Goal: Communication & Community: Ask a question

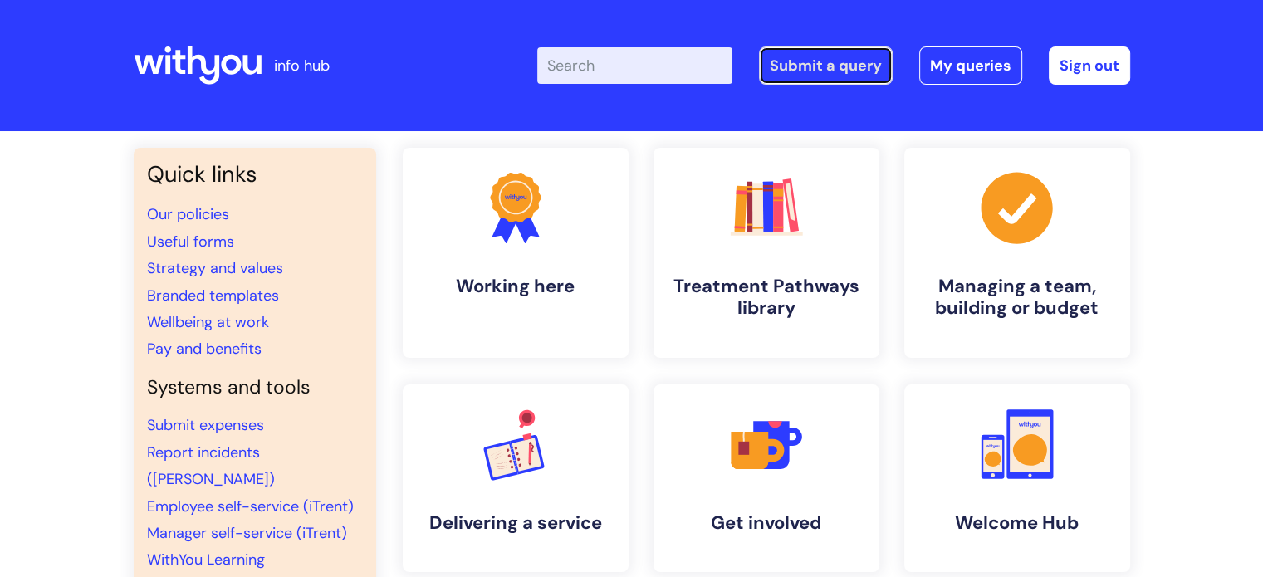
click at [851, 71] on link "Submit a query" at bounding box center [826, 65] width 134 height 38
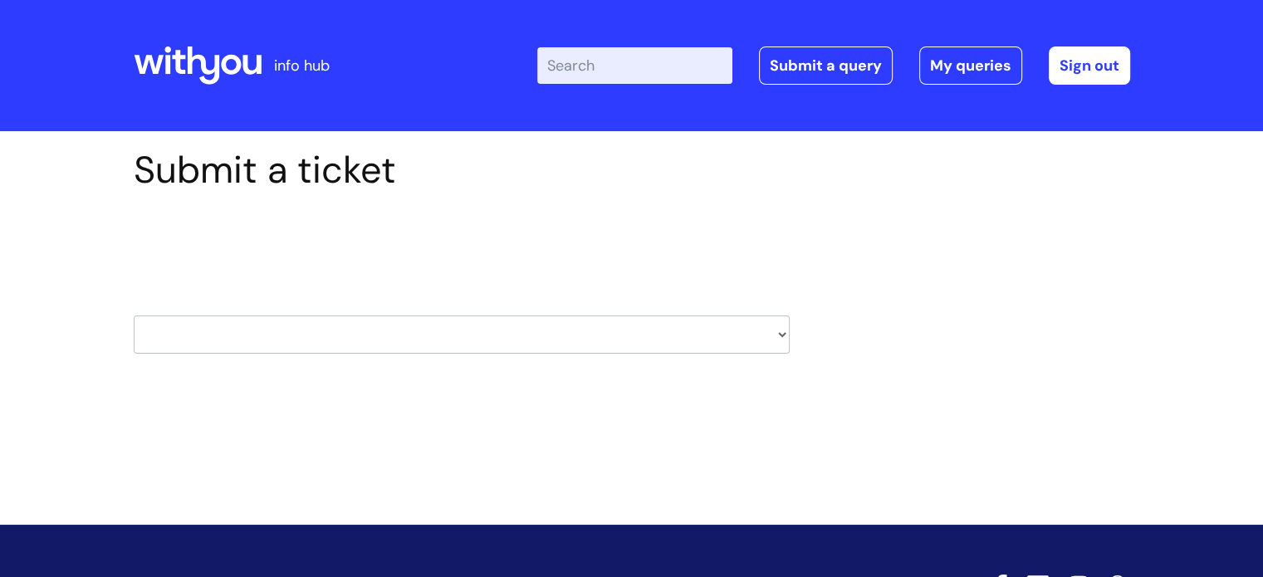
click at [575, 325] on select "HR / People IT and Support Clinical Drug Alerts Finance Accounts Data Support T…" at bounding box center [462, 335] width 656 height 38
select select "payroll"
click at [134, 316] on select "HR / People IT and Support Clinical Drug Alerts Finance Accounts Data Support T…" at bounding box center [462, 335] width 656 height 38
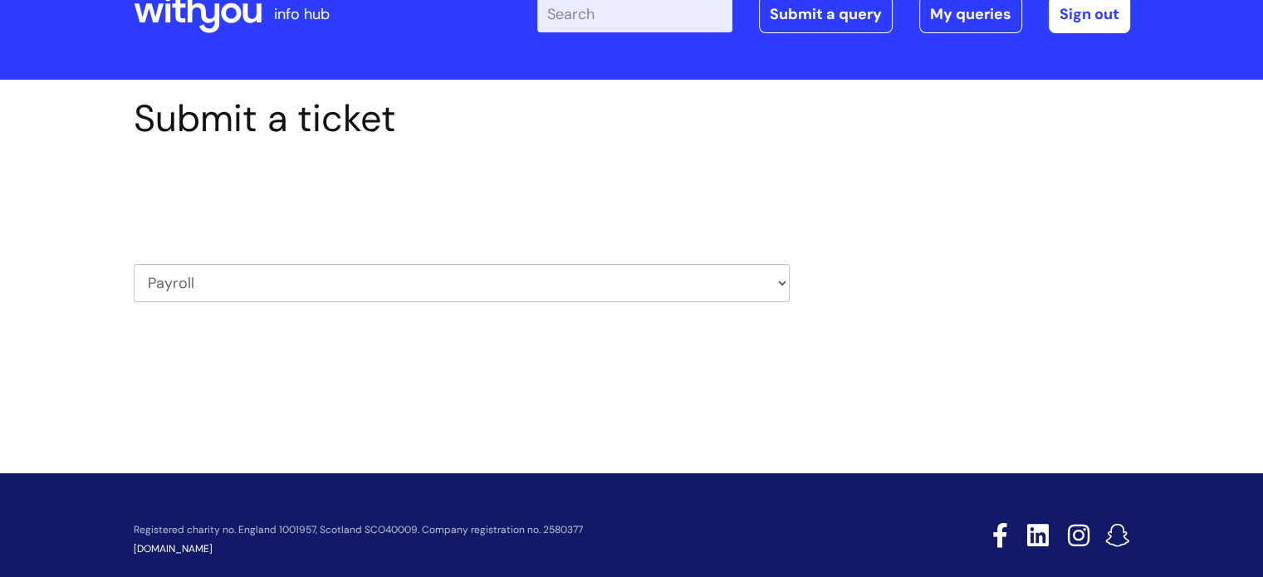
scroll to position [80, 0]
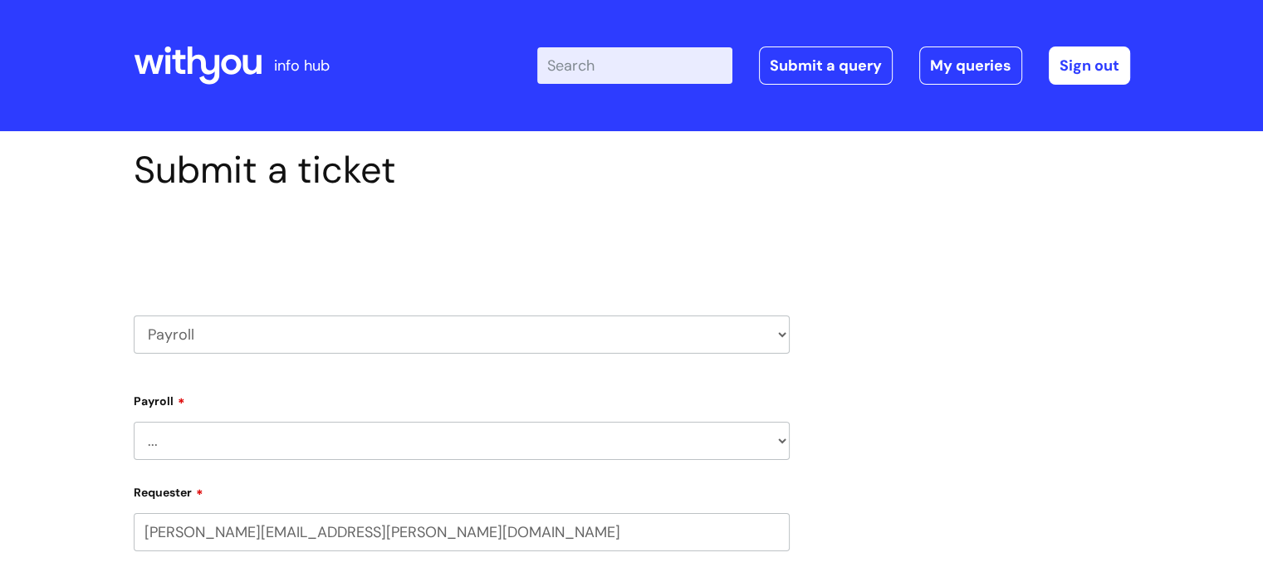
select select "80004418364"
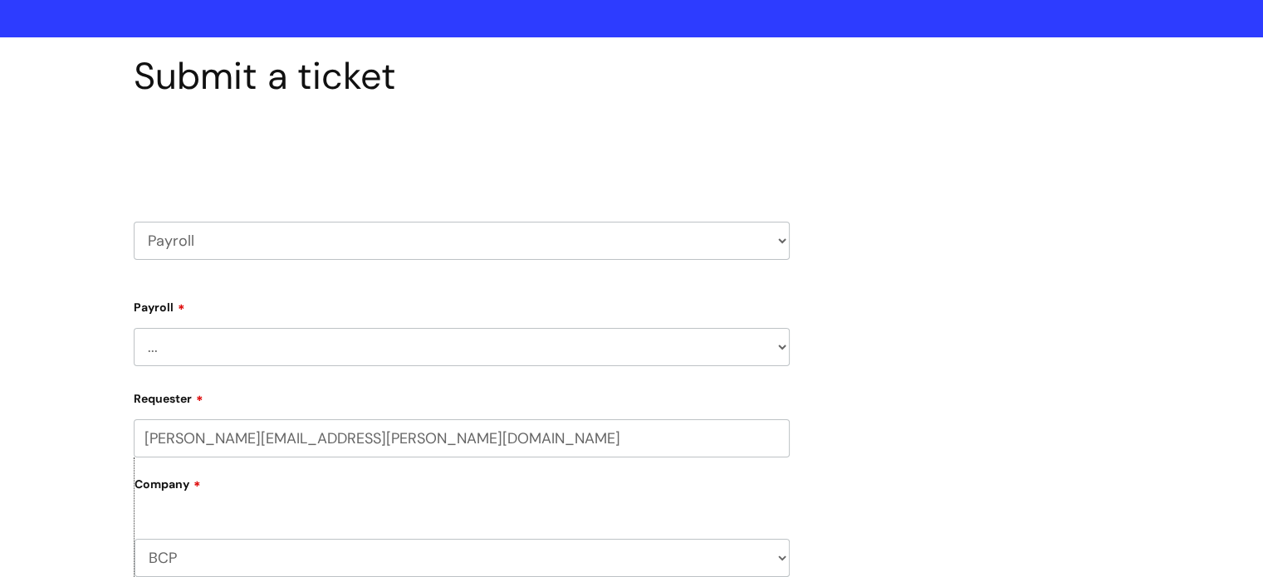
scroll to position [166, 0]
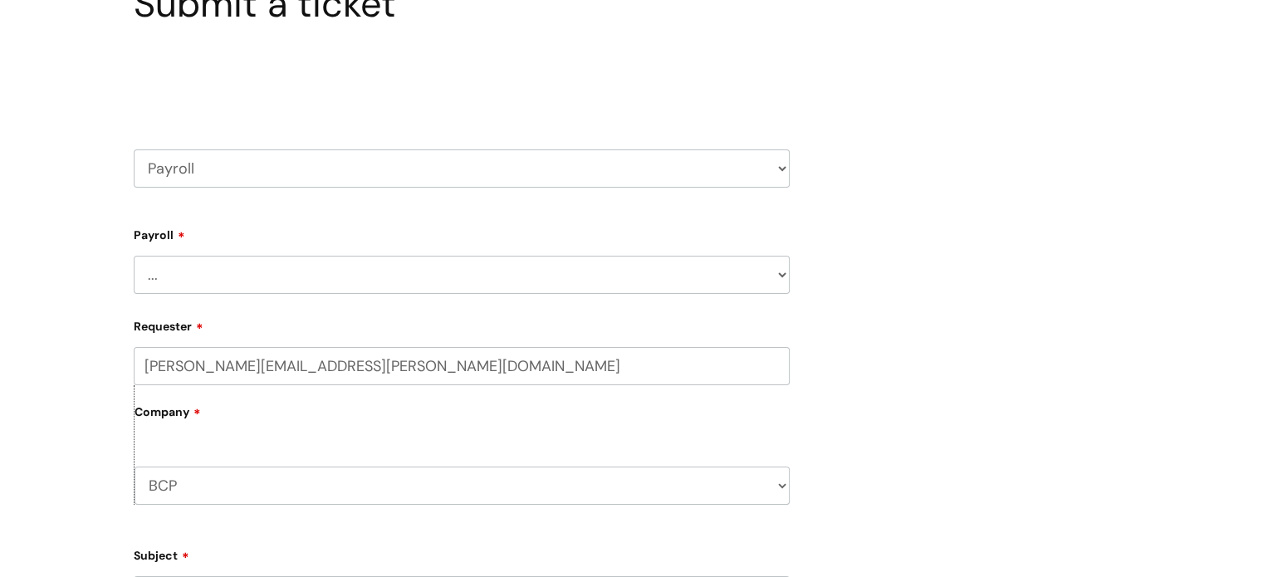
click at [403, 246] on div "Payroll ... New Hires bank details/starter checklist forms Payroll queries Rece…" at bounding box center [462, 257] width 656 height 73
click at [399, 267] on select "... New Hires bank details/starter checklist forms Payroll queries Receiving in…" at bounding box center [462, 275] width 656 height 38
select select "Payroll queries"
click at [134, 256] on select "... New Hires bank details/starter checklist forms Payroll queries Receiving in…" at bounding box center [462, 275] width 656 height 38
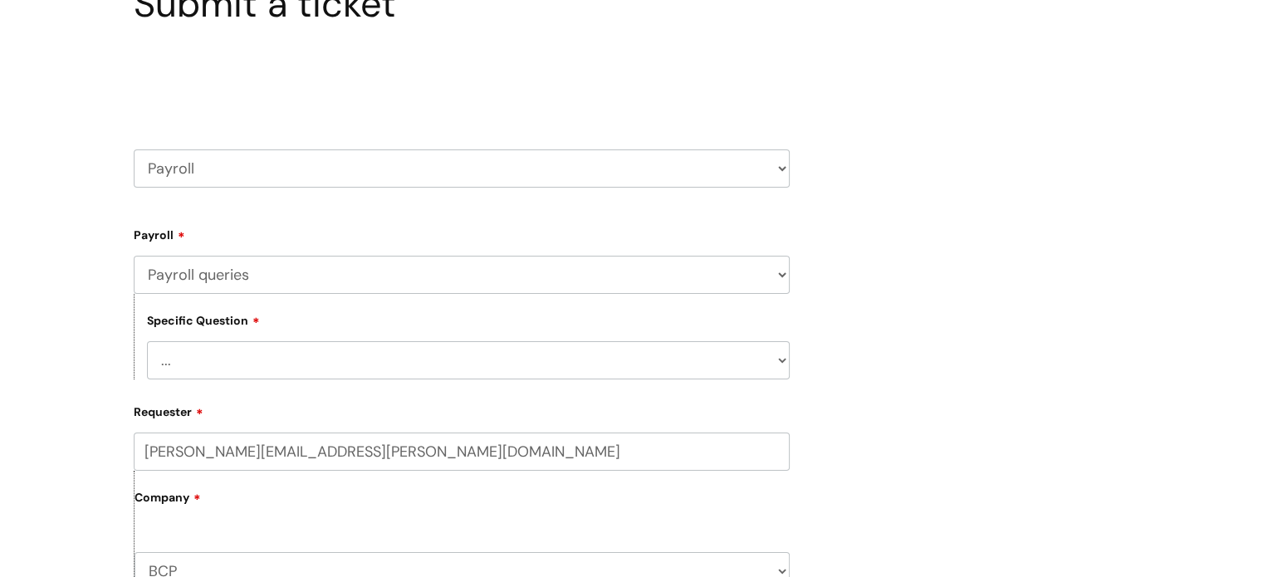
click at [413, 358] on select "... Changes queries Timesheet queries Salary and absence queries" at bounding box center [468, 360] width 643 height 38
select select "Salary and absence queries"
click at [147, 341] on select "... Changes queries Timesheet queries Salary and absence queries" at bounding box center [468, 360] width 643 height 38
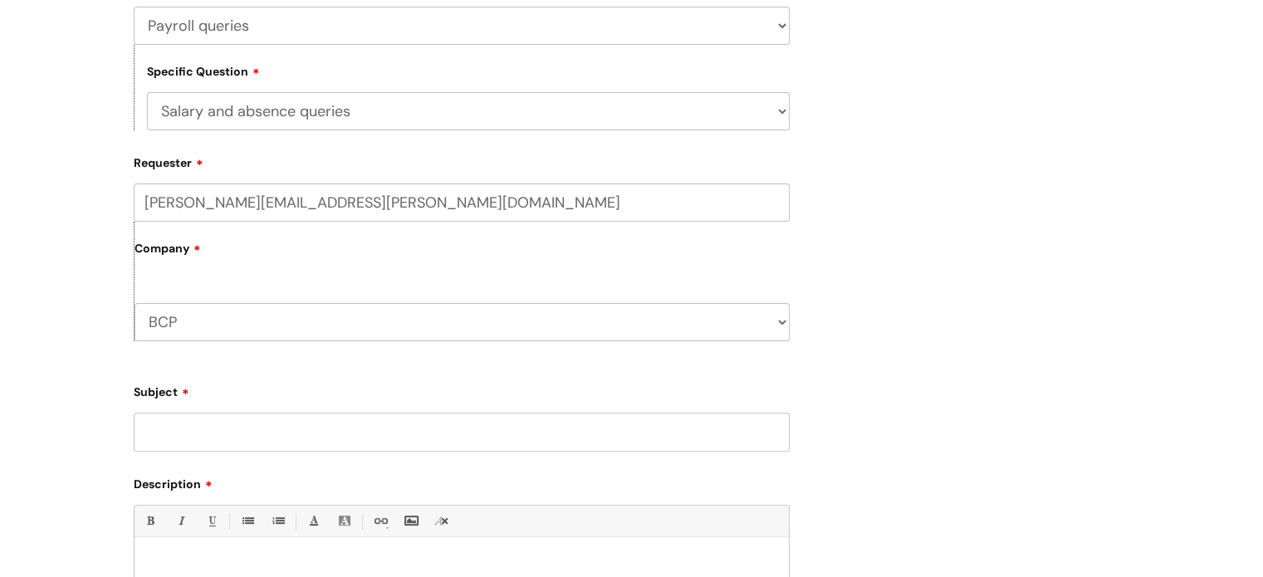
scroll to position [498, 0]
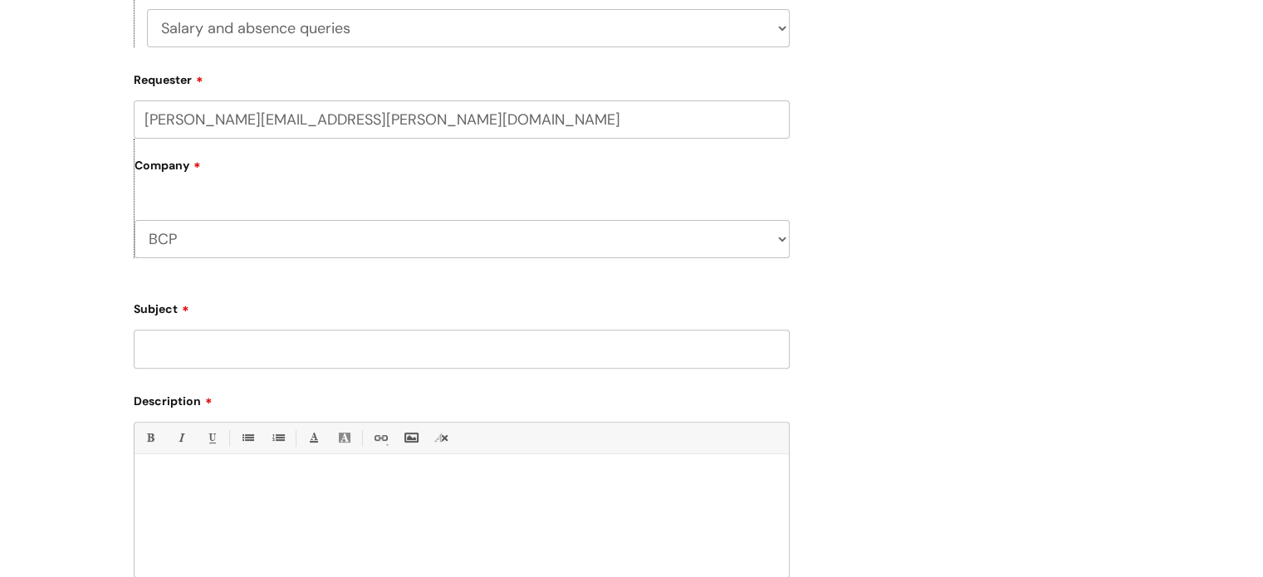
click at [345, 347] on input "Subject" at bounding box center [462, 349] width 656 height 38
type input "Pay harmonisation"
click at [415, 472] on div at bounding box center [462, 519] width 654 height 115
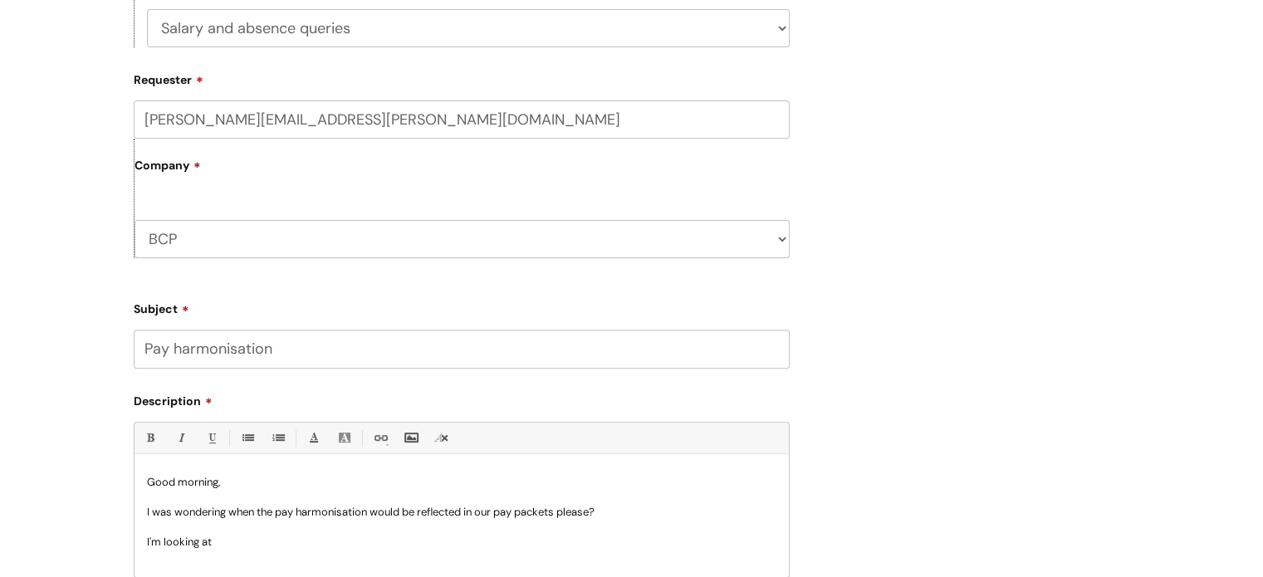
click at [301, 512] on p "I was wondering when the pay harmonisation would be reflected in our pay packet…" at bounding box center [461, 512] width 629 height 15
click at [275, 514] on p "I was wondering when the pay harmonisation would be reflected in our pay packet…" at bounding box center [461, 512] width 629 height 15
click at [609, 516] on p "I was wondering when the October pay harmonisation would be reflected in our pa…" at bounding box center [461, 512] width 629 height 15
click at [321, 554] on div "Good morning, I was wondering when the October pay harmonisation would be refle…" at bounding box center [462, 519] width 654 height 115
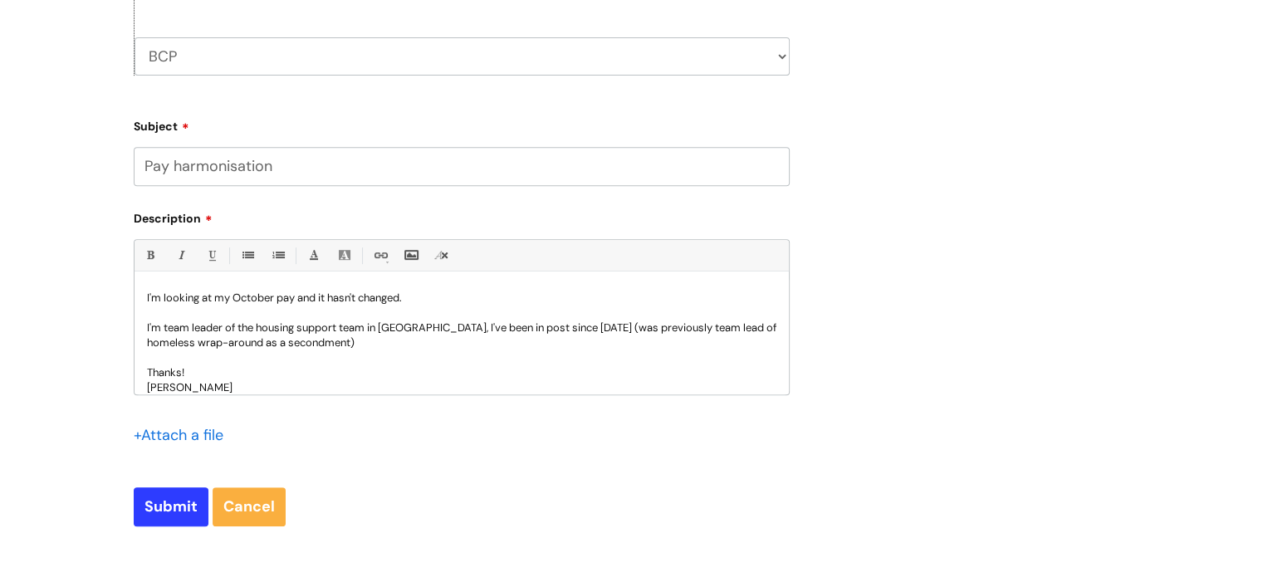
scroll to position [910, 0]
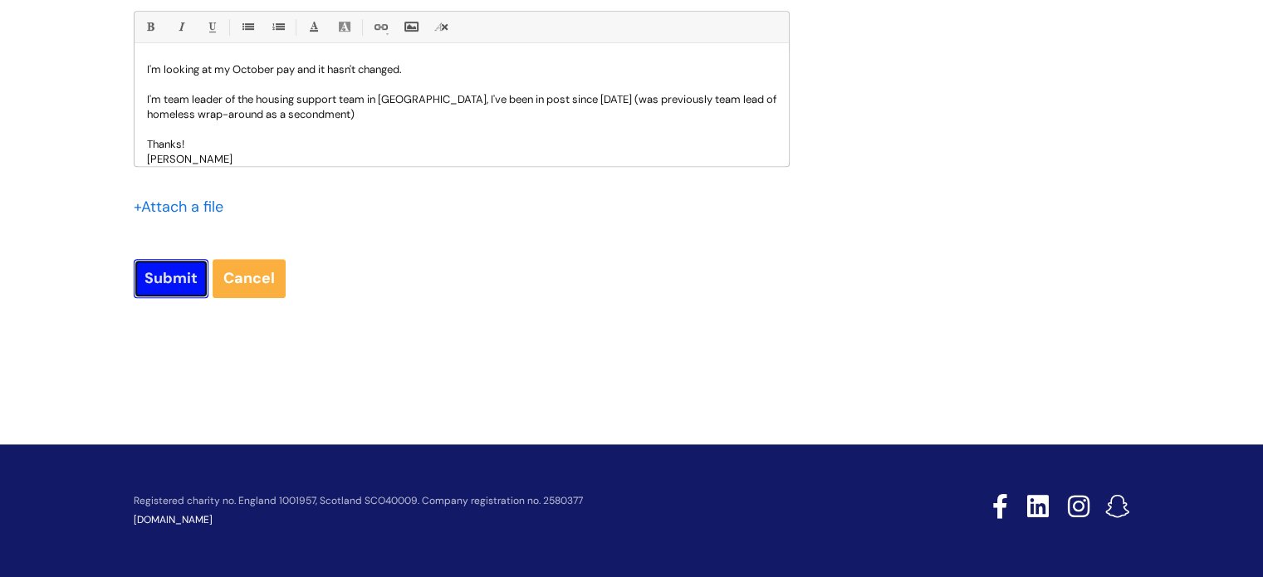
click at [167, 281] on input "Submit" at bounding box center [171, 278] width 75 height 38
type input "Please Wait..."
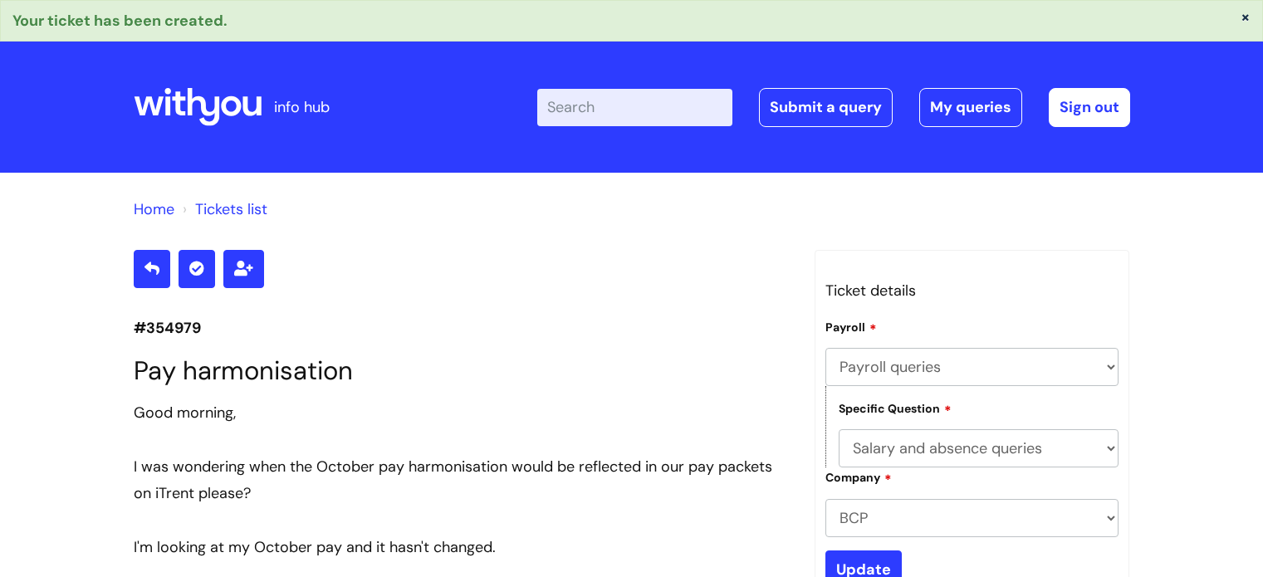
select select "Payroll queries"
select select "Salary and absence queries"
